Goal: Information Seeking & Learning: Learn about a topic

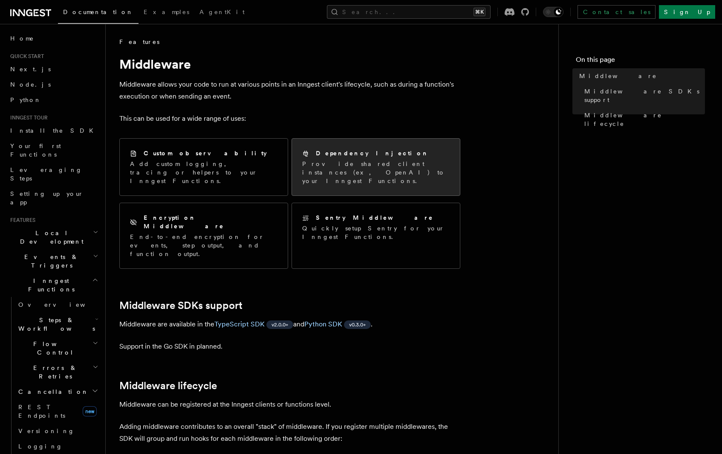
click at [359, 171] on p "Provide shared client instances (ex, OpenAI) to your Inngest Functions." at bounding box center [375, 172] width 147 height 26
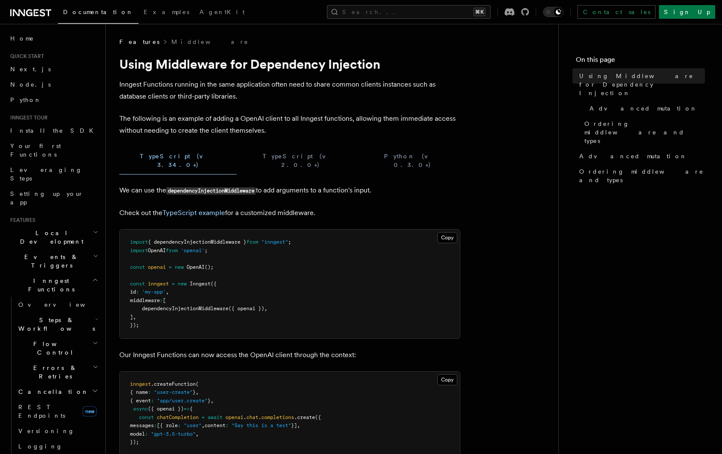
click at [334, 161] on div "TypeScript (v 3.34.0+) TypeScript (v 2.0.0+) Python (v 0.3.0+)" at bounding box center [289, 161] width 341 height 28
click at [139, 17] on link "Examples" at bounding box center [167, 13] width 56 height 20
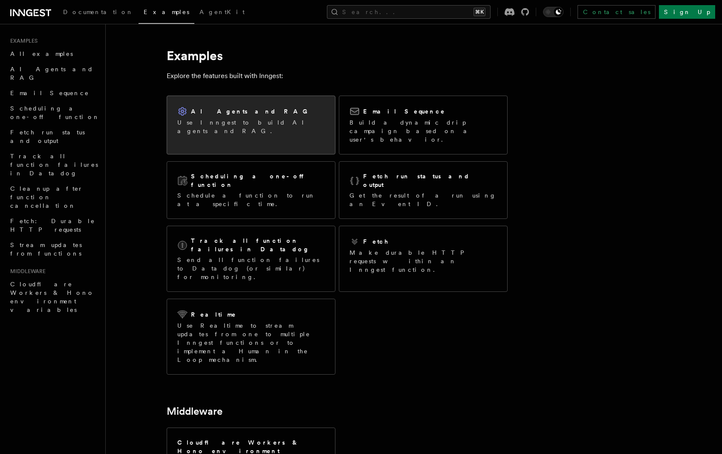
click at [277, 134] on div "AI Agents and RAG Use Inngest to build AI agents and RAG." at bounding box center [251, 120] width 168 height 49
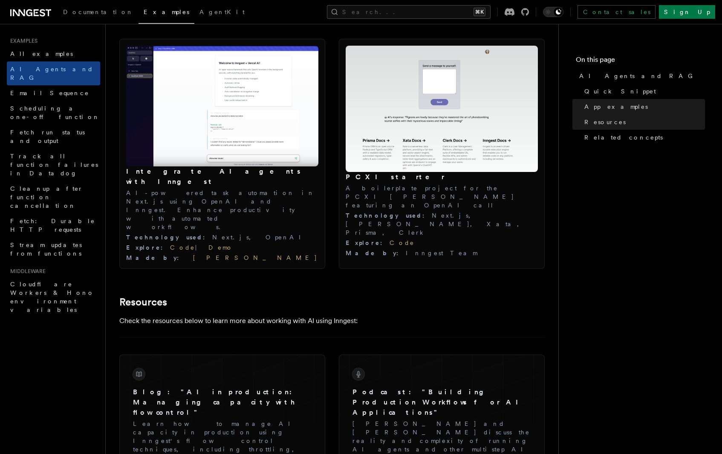
scroll to position [899, 0]
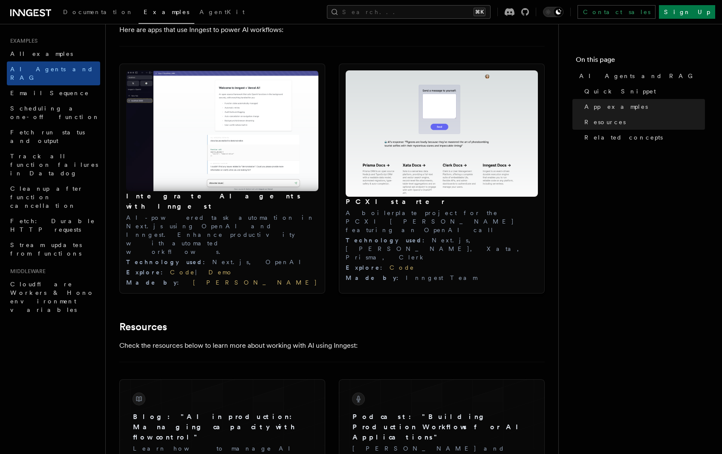
click at [396, 208] on div "PCXI starter A boilerplate project for the PCXI stack featuring an OpenAI call …" at bounding box center [442, 239] width 192 height 85
click at [364, 199] on h3 "PCXI starter" at bounding box center [442, 202] width 192 height 10
click at [374, 180] on img at bounding box center [442, 133] width 192 height 127
click at [414, 236] on div "Technology used : Next.js, OpenAI, Xata, Prisma, Clerk" at bounding box center [442, 249] width 192 height 26
click at [393, 174] on img at bounding box center [442, 133] width 192 height 127
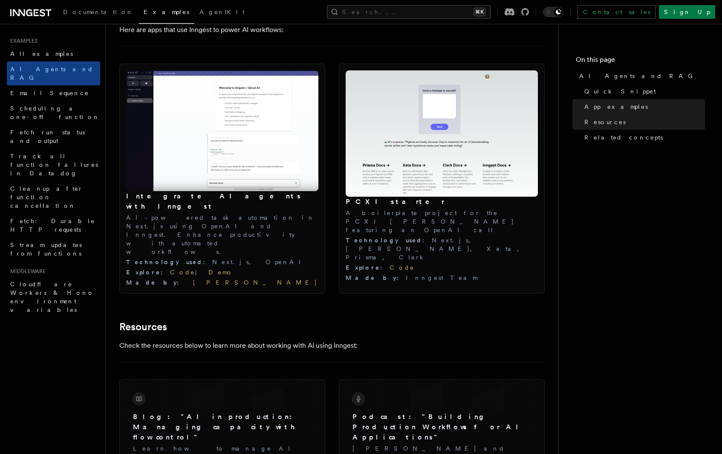
click at [402, 182] on img at bounding box center [442, 133] width 192 height 127
click at [362, 204] on h3 "PCXI starter" at bounding box center [442, 202] width 192 height 10
click at [356, 210] on p "A boilerplate project for the PCXI stack featuring an OpenAI call" at bounding box center [442, 221] width 192 height 26
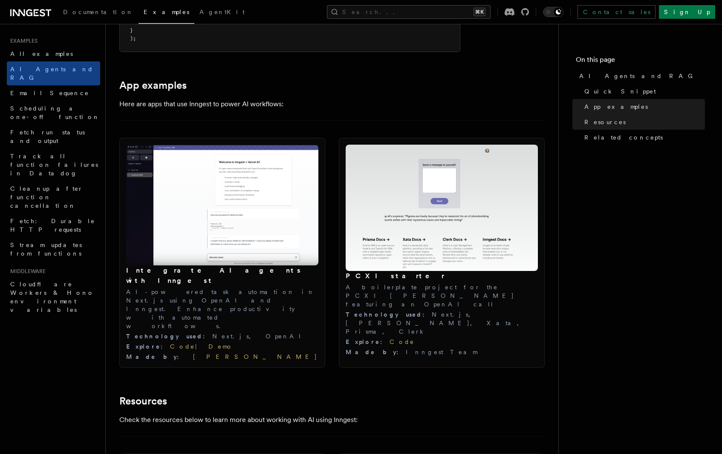
scroll to position [707, 0]
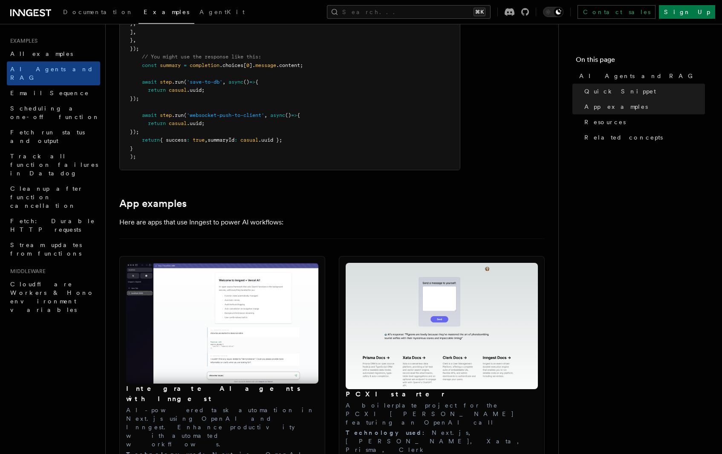
click at [429, 285] on img at bounding box center [442, 326] width 192 height 127
drag, startPoint x: 430, startPoint y: 285, endPoint x: 437, endPoint y: 295, distance: 12.3
click at [430, 286] on img at bounding box center [442, 326] width 192 height 127
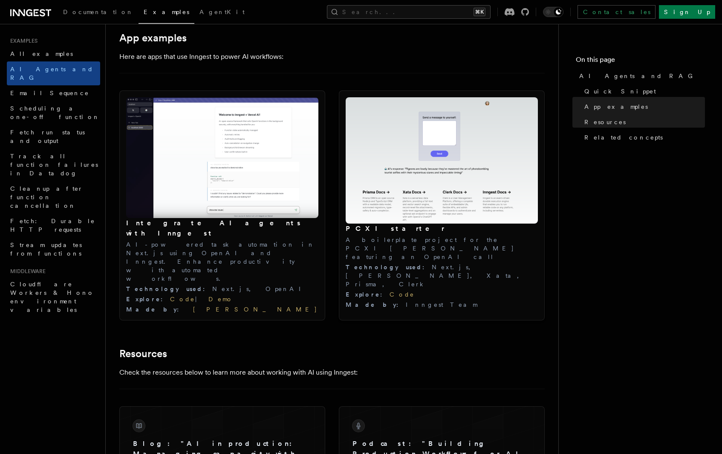
scroll to position [896, 0]
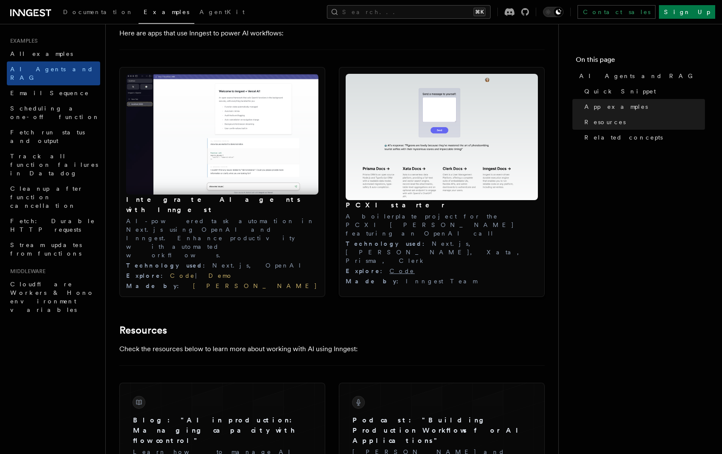
click at [363, 207] on h3 "PCXI starter" at bounding box center [442, 205] width 192 height 10
click at [428, 214] on p "A boilerplate project for the PCXI stack featuring an OpenAI call" at bounding box center [442, 225] width 192 height 26
copy p "PCXI"
click at [443, 239] on div "Technology used : Next.js, OpenAI, Xata, Prisma, Clerk" at bounding box center [442, 252] width 192 height 26
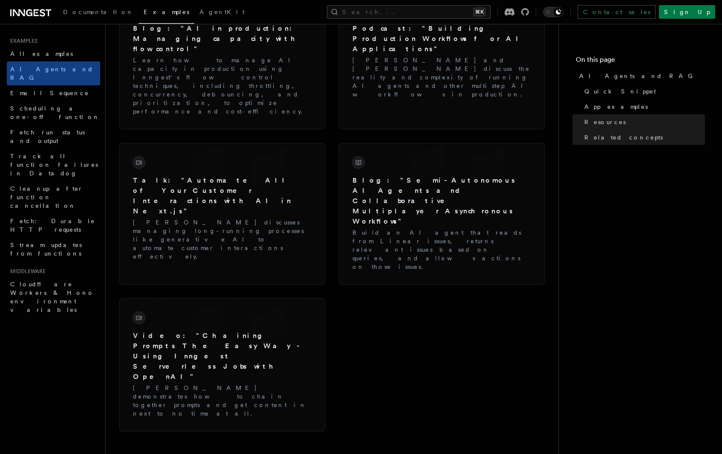
scroll to position [1383, 0]
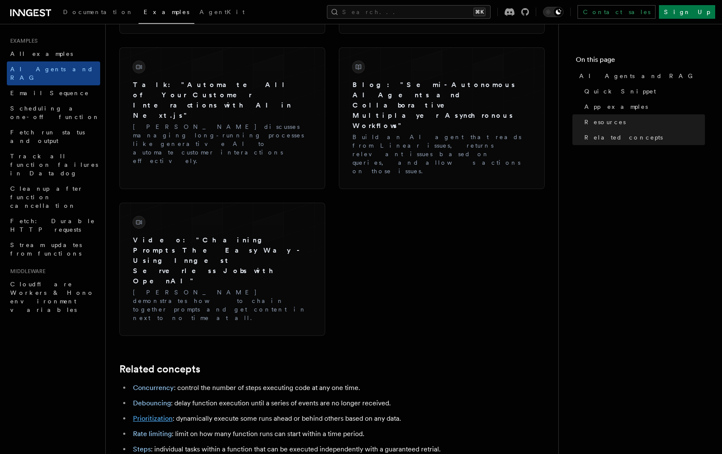
click at [160, 414] on link "Prioritization" at bounding box center [153, 418] width 40 height 8
